Goal: Task Accomplishment & Management: Manage account settings

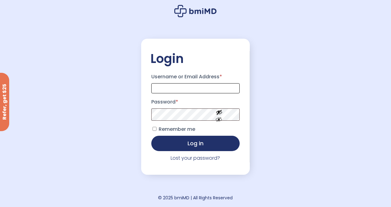
click at [193, 89] on input "Username or Email Address *" at bounding box center [195, 88] width 88 height 10
type input "*"
type input "**********"
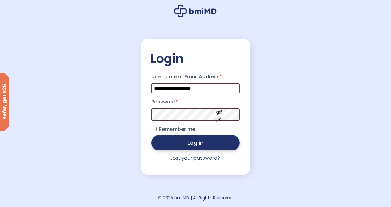
click at [201, 143] on button "Log in" at bounding box center [195, 142] width 88 height 15
